Goal: Obtain resource: Download file/media

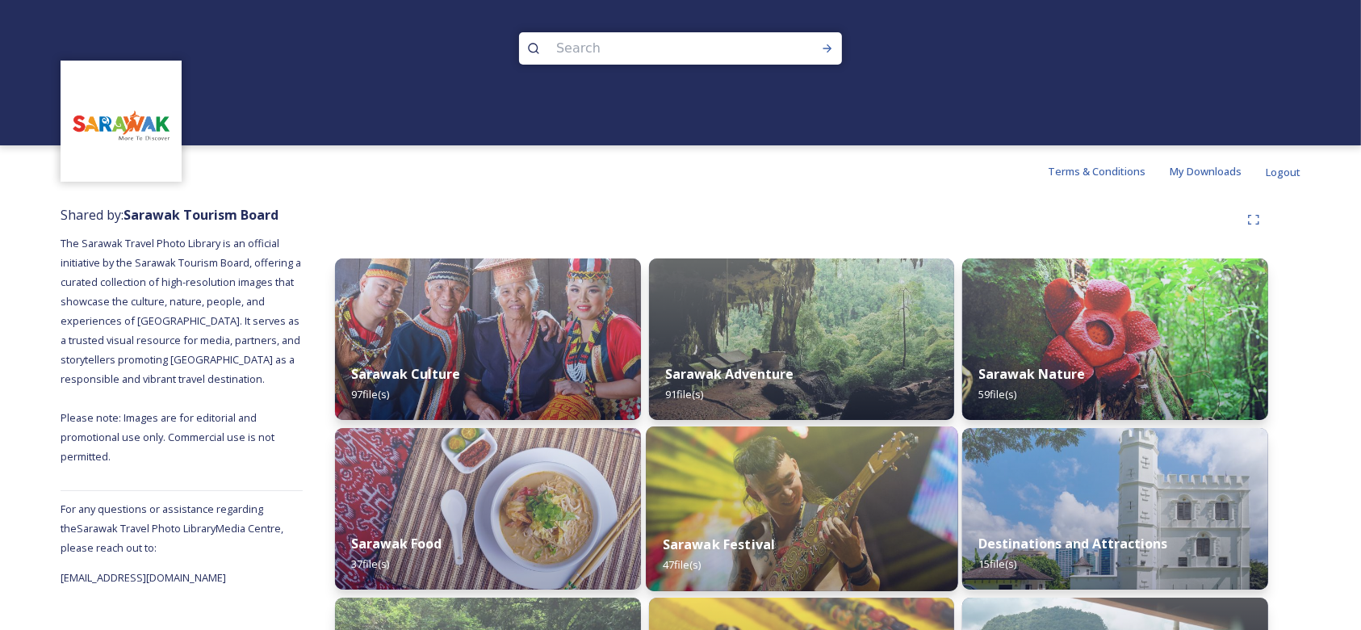
click at [678, 525] on div "Sarawak Festival 47 file(s)" at bounding box center [802, 554] width 312 height 73
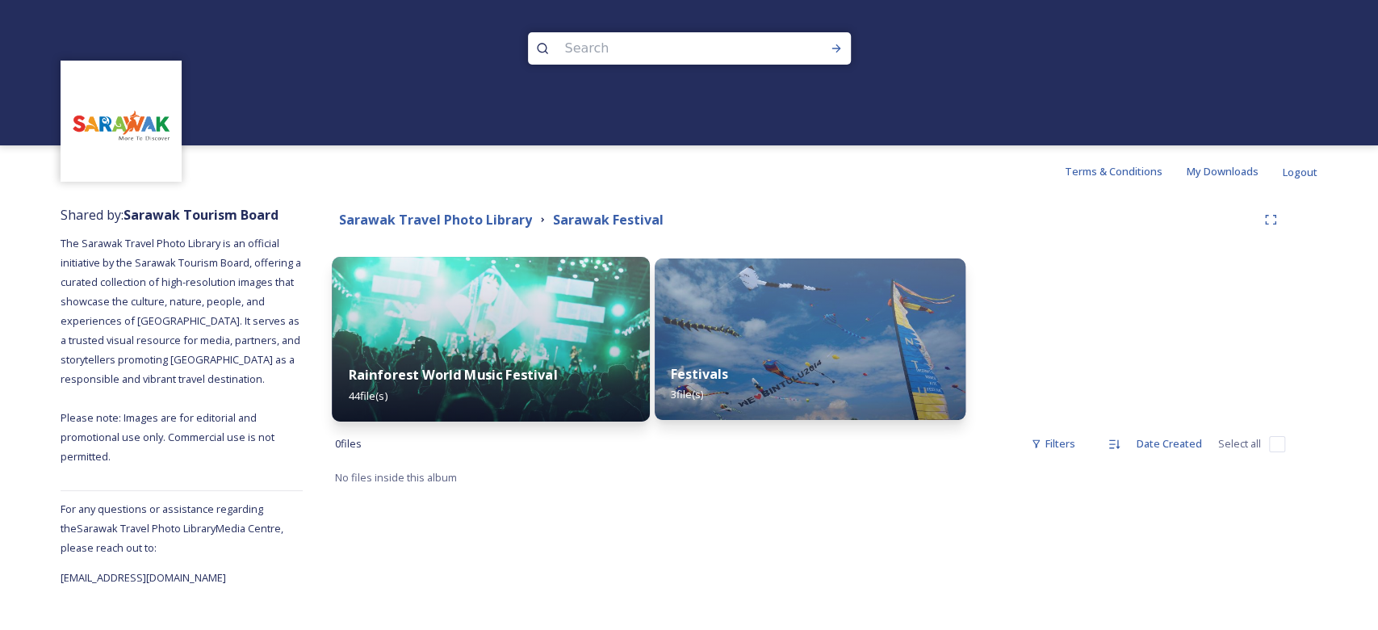
click at [560, 363] on div "Rainforest World Music Festival 44 file(s)" at bounding box center [490, 384] width 317 height 73
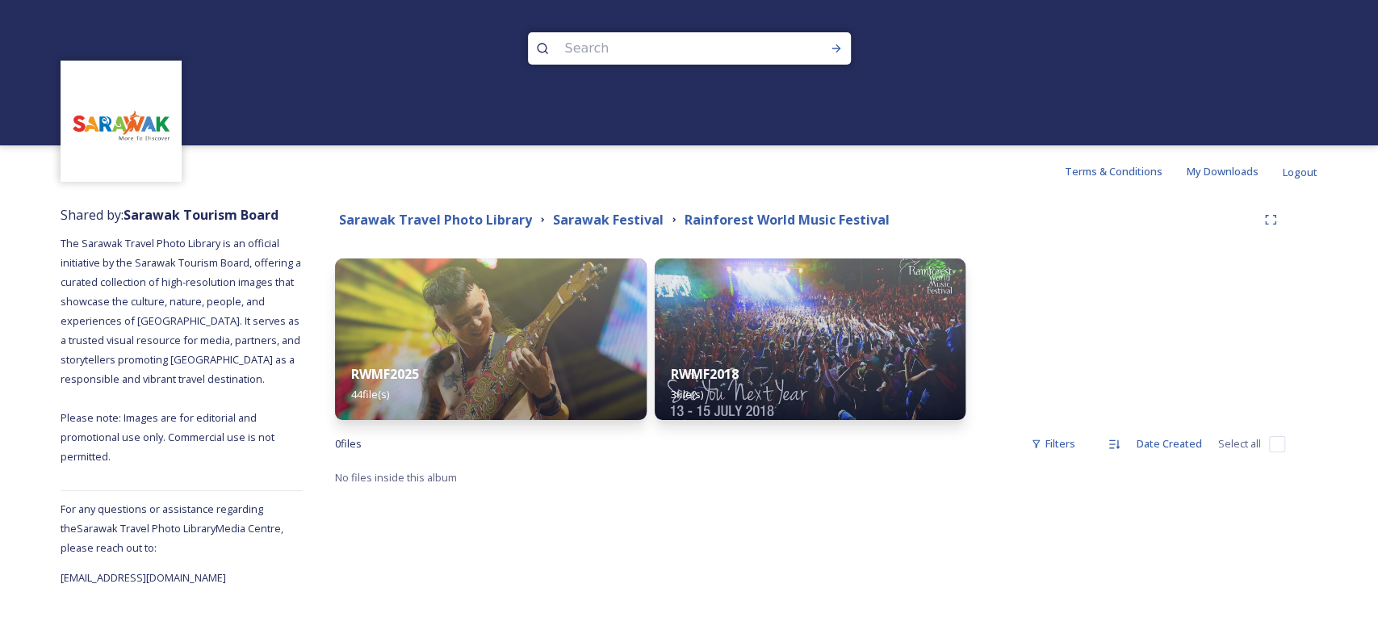
click at [354, 229] on div "Sarawak Travel Photo Library Sarawak Festival Rainforest World Music Festival" at bounding box center [810, 219] width 950 height 29
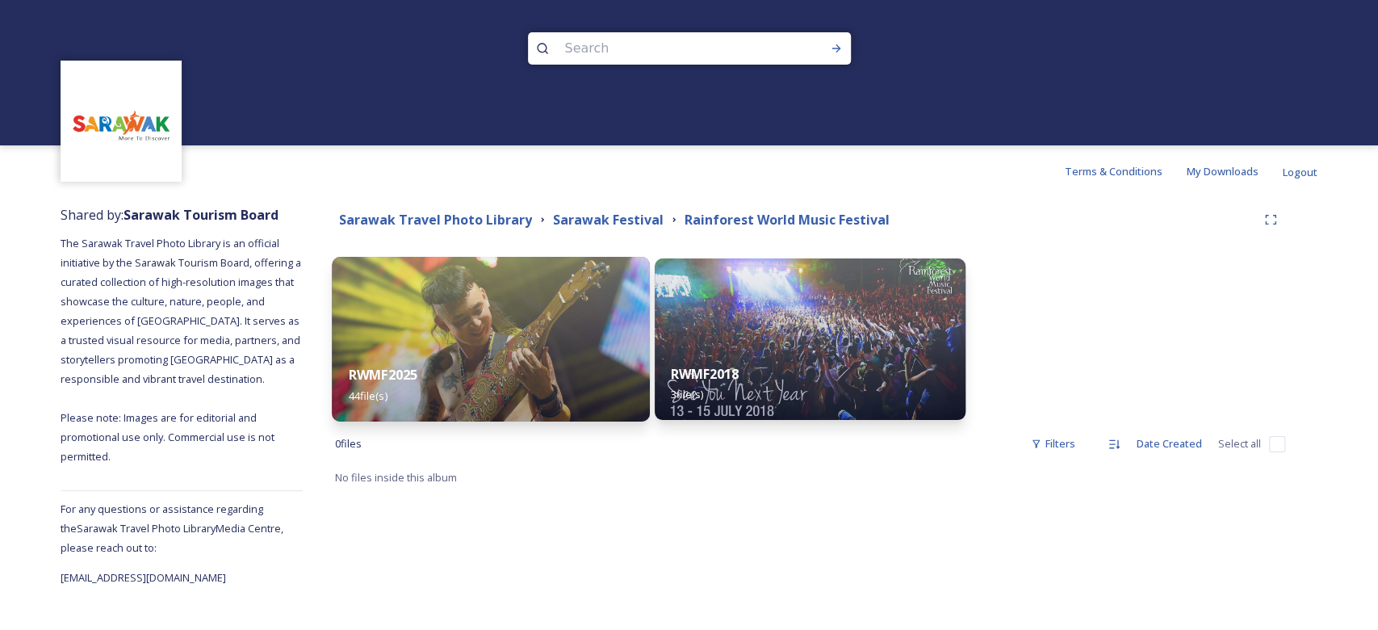
click at [431, 318] on img at bounding box center [490, 339] width 317 height 165
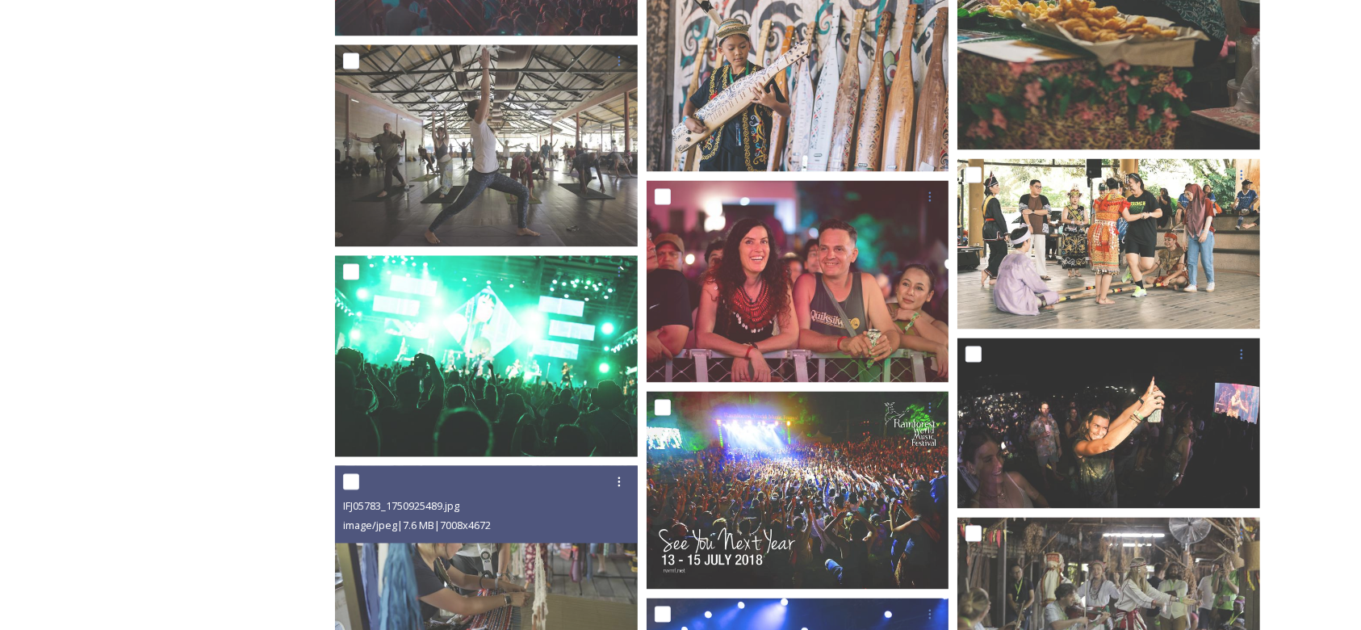
scroll to position [2887, 0]
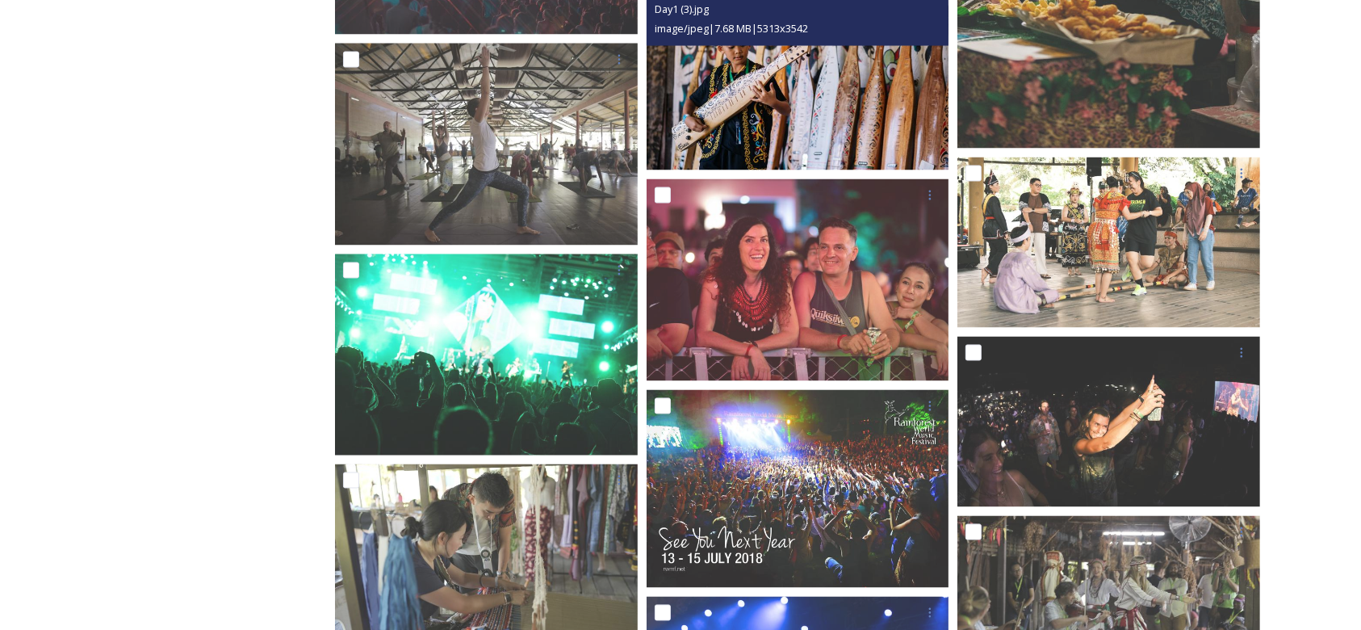
click at [850, 98] on img at bounding box center [798, 70] width 303 height 202
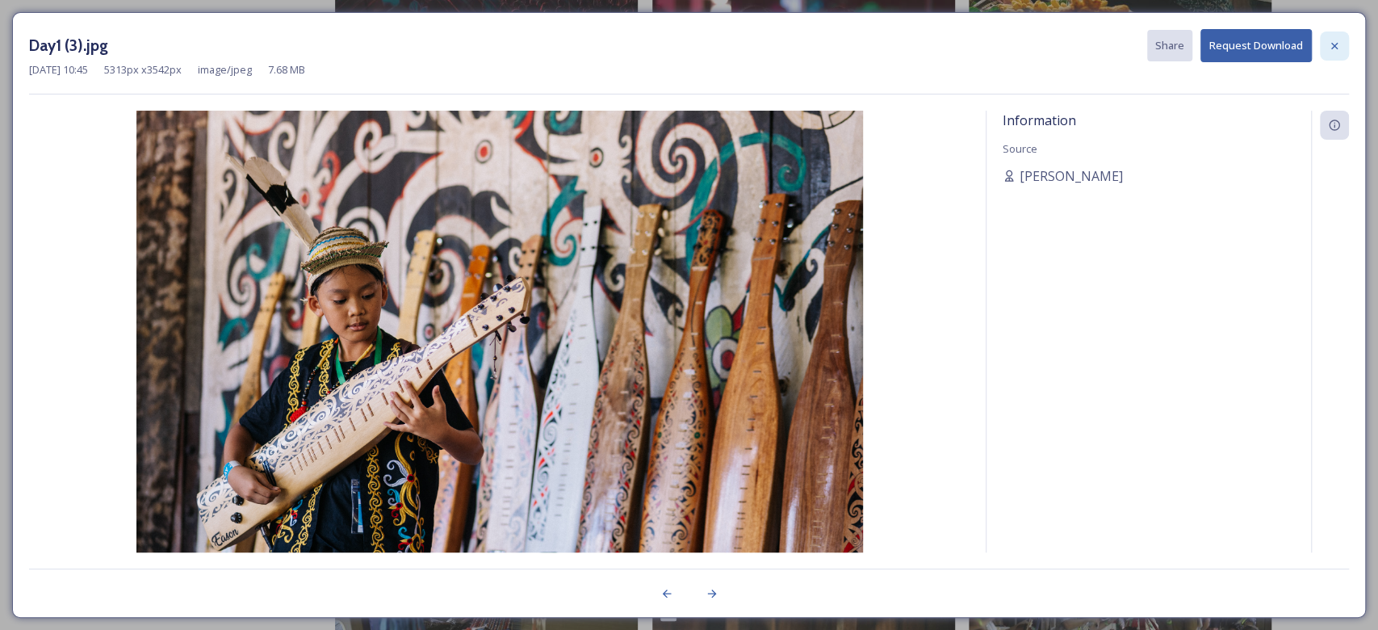
click at [1329, 52] on div at bounding box center [1334, 45] width 29 height 29
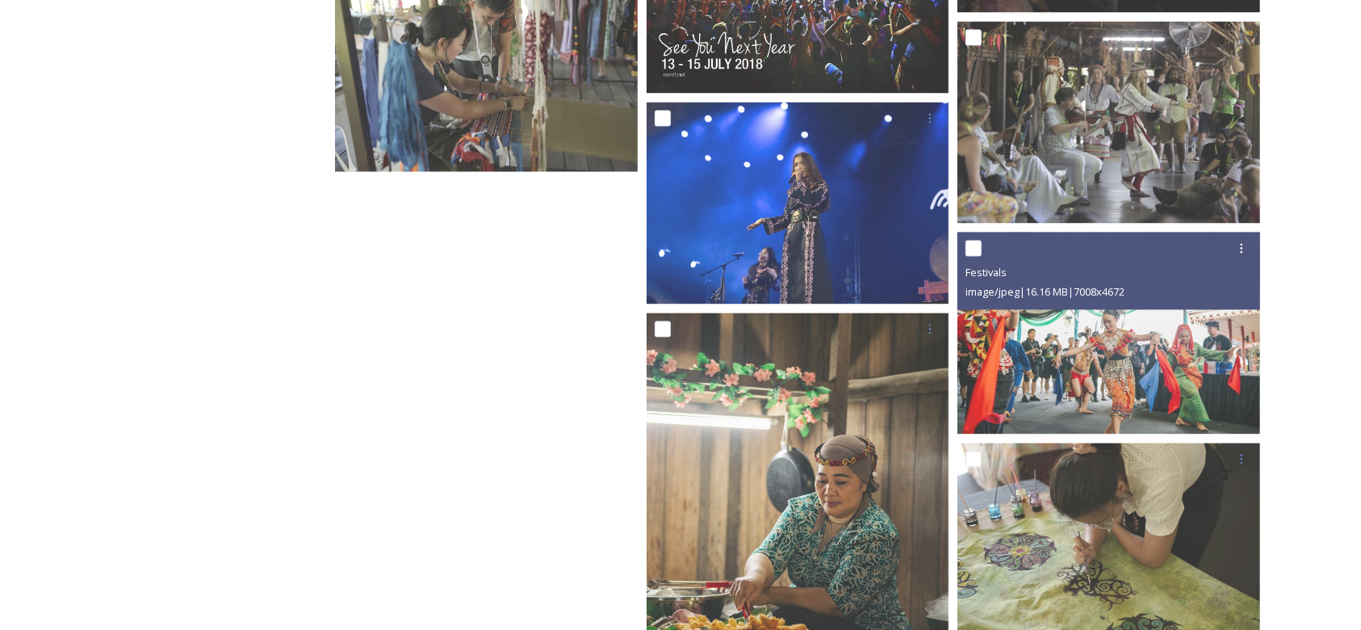
scroll to position [3553, 0]
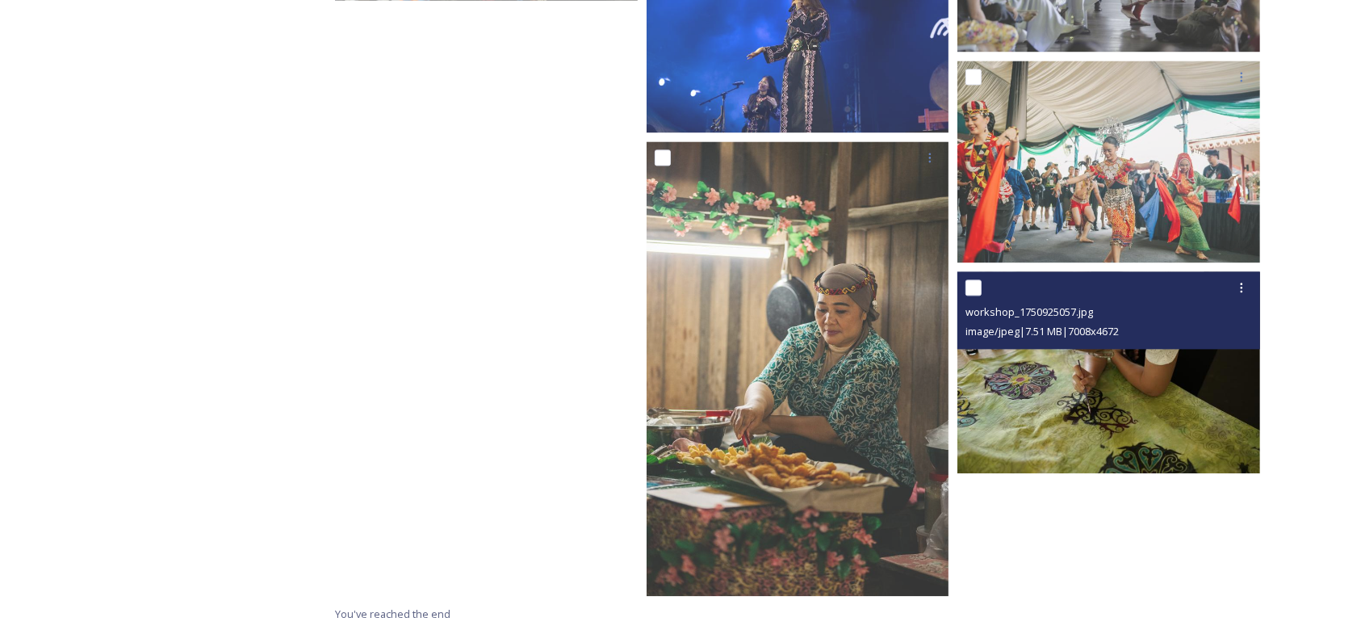
click at [1080, 417] on img at bounding box center [1109, 372] width 303 height 202
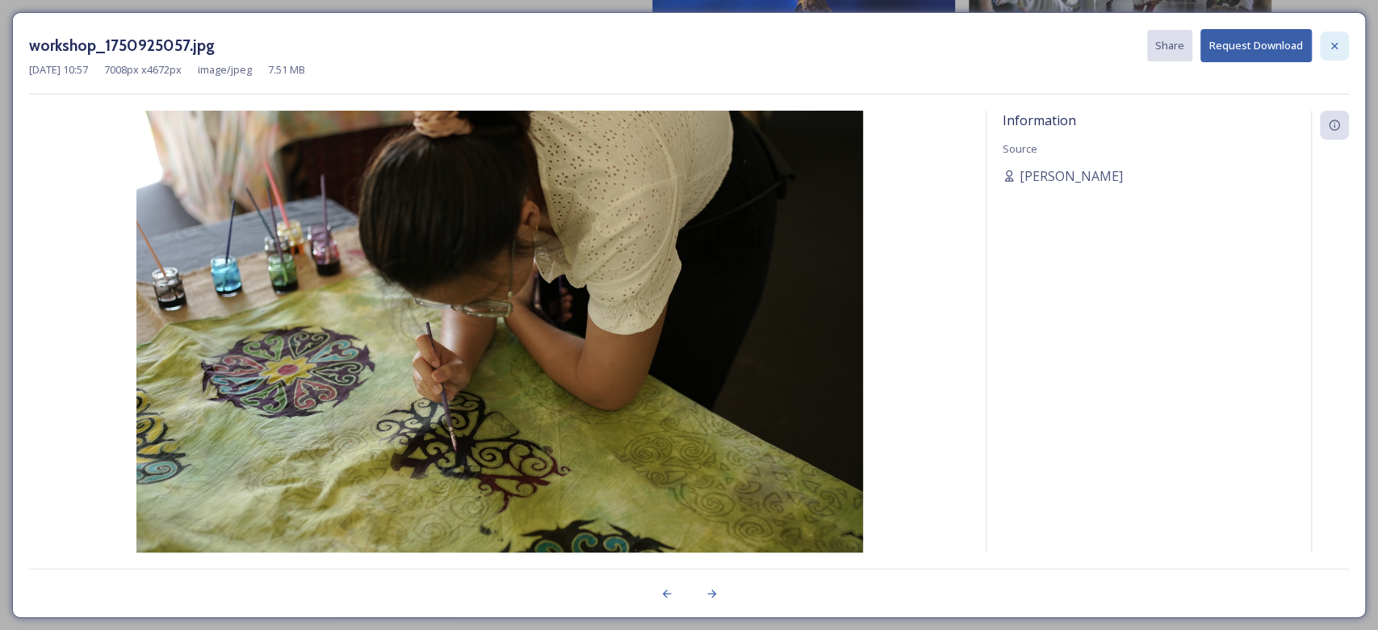
click at [1331, 49] on icon at bounding box center [1334, 46] width 13 height 13
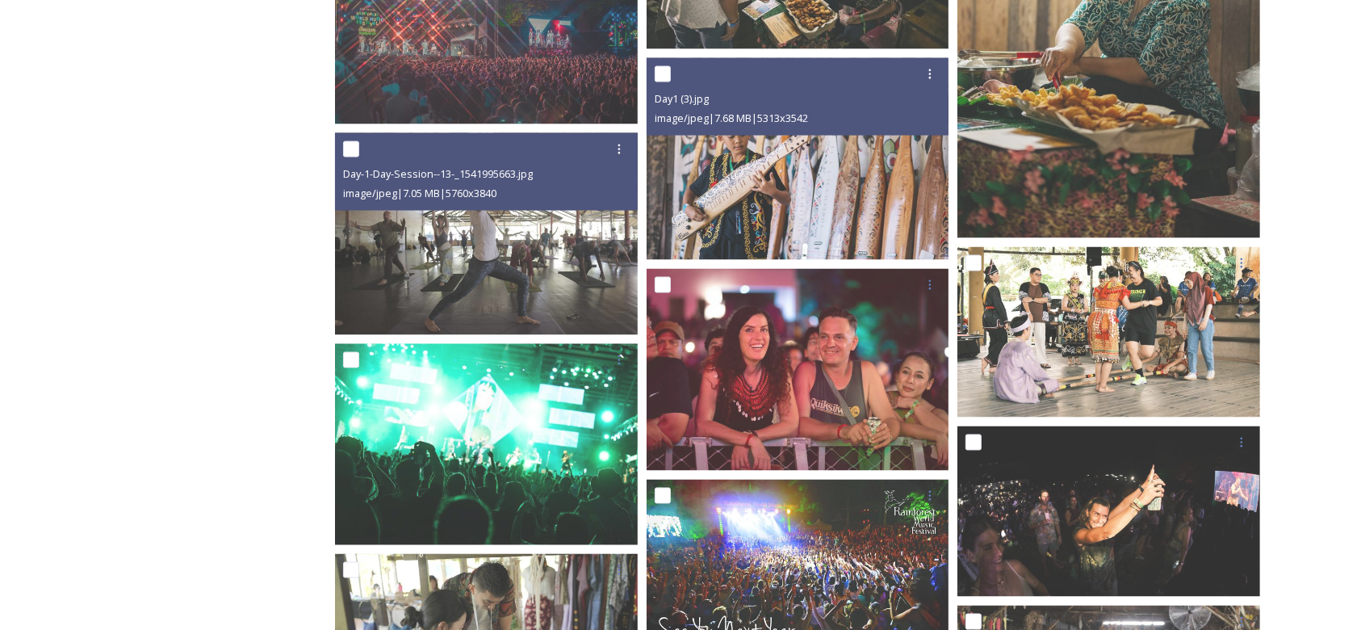
scroll to position [2797, 0]
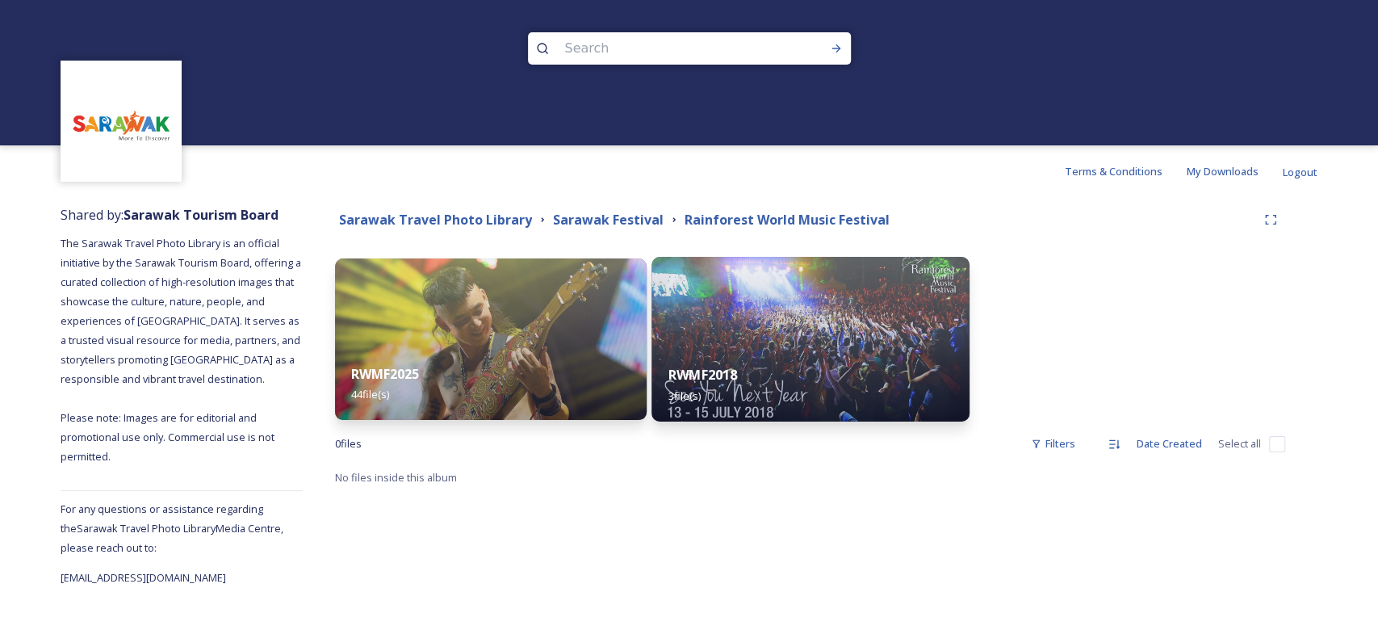
click at [785, 304] on img at bounding box center [810, 339] width 317 height 165
